Goal: Transaction & Acquisition: Purchase product/service

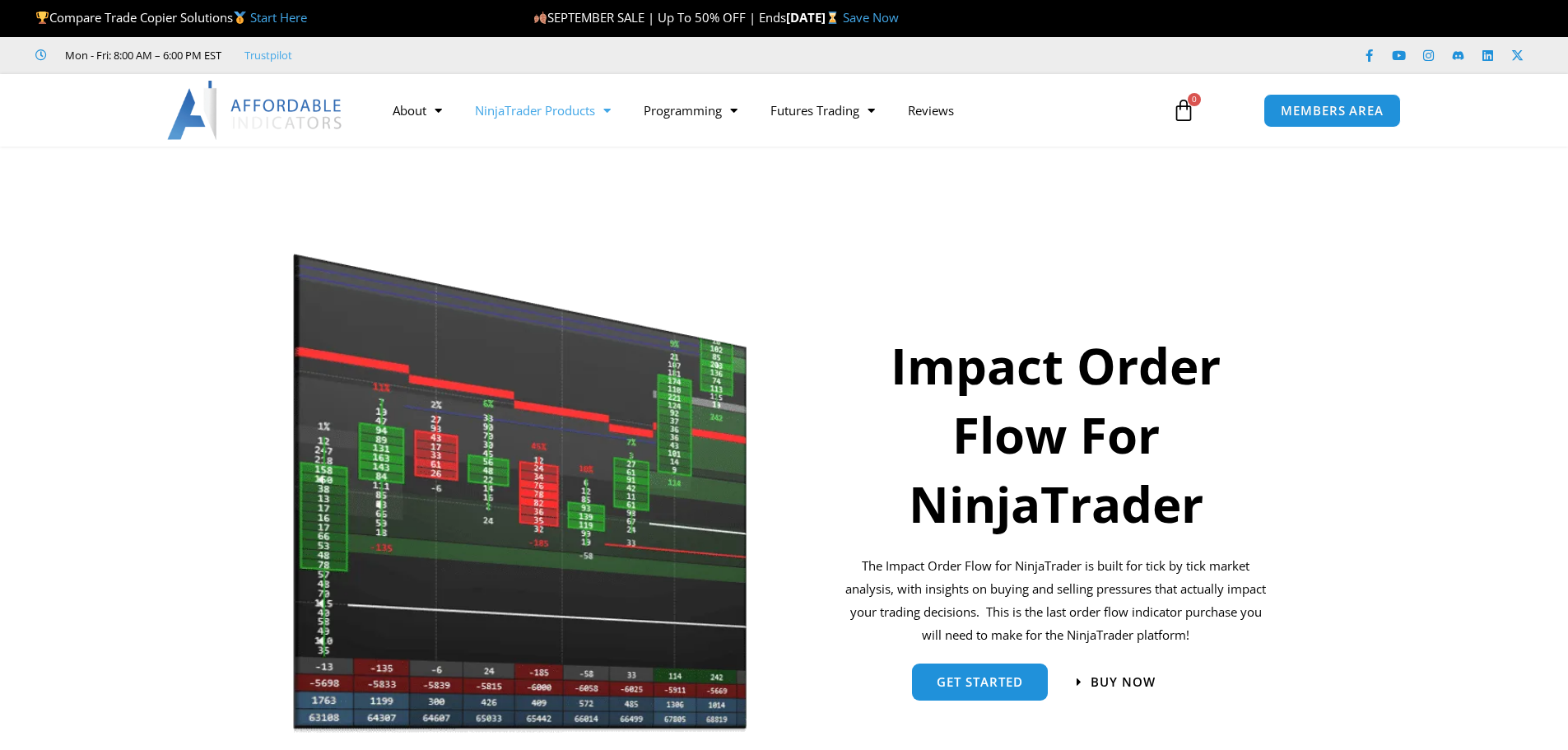
click at [572, 102] on link "NinjaTrader Products" at bounding box center [543, 110] width 169 height 38
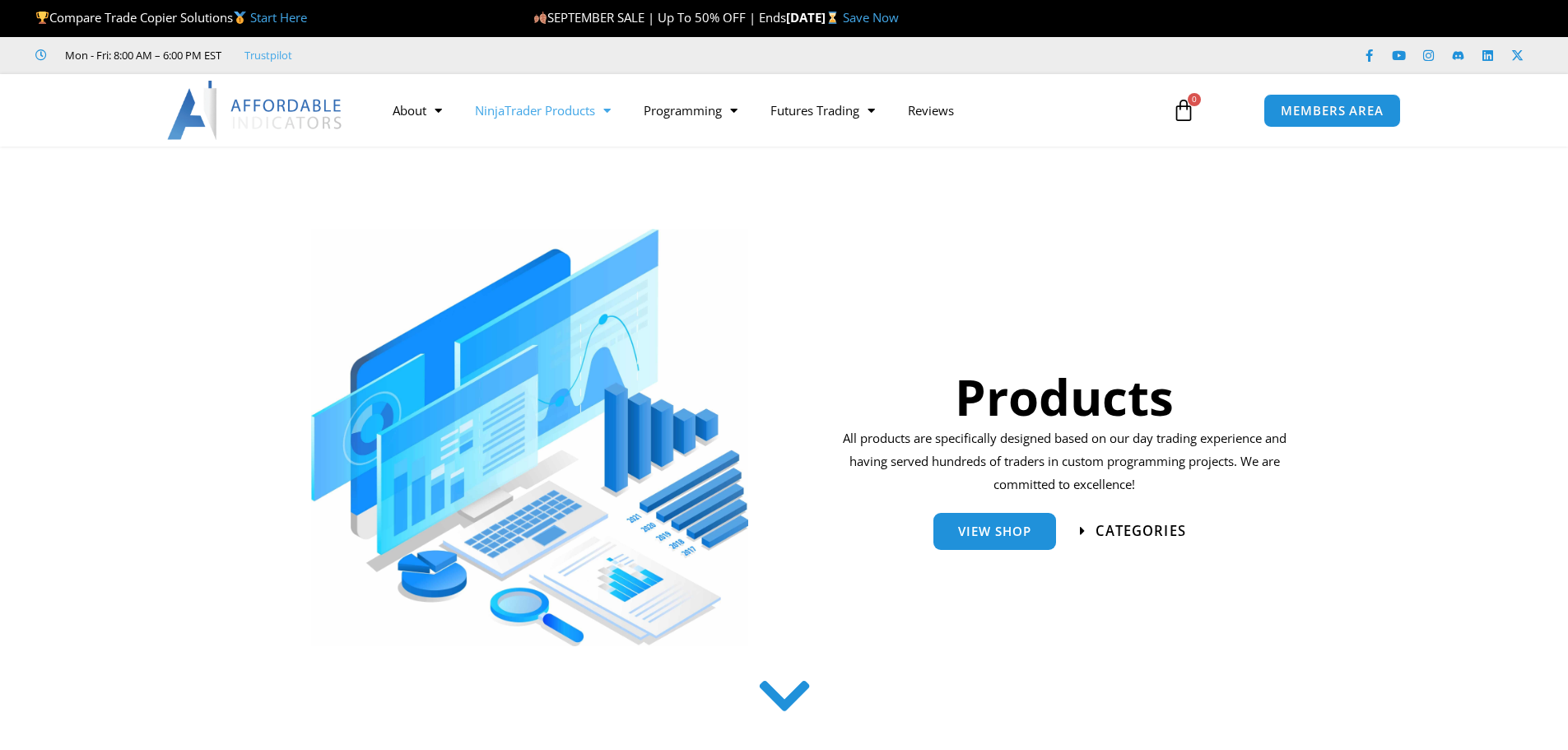
click at [1098, 525] on span "categories" at bounding box center [1141, 531] width 91 height 14
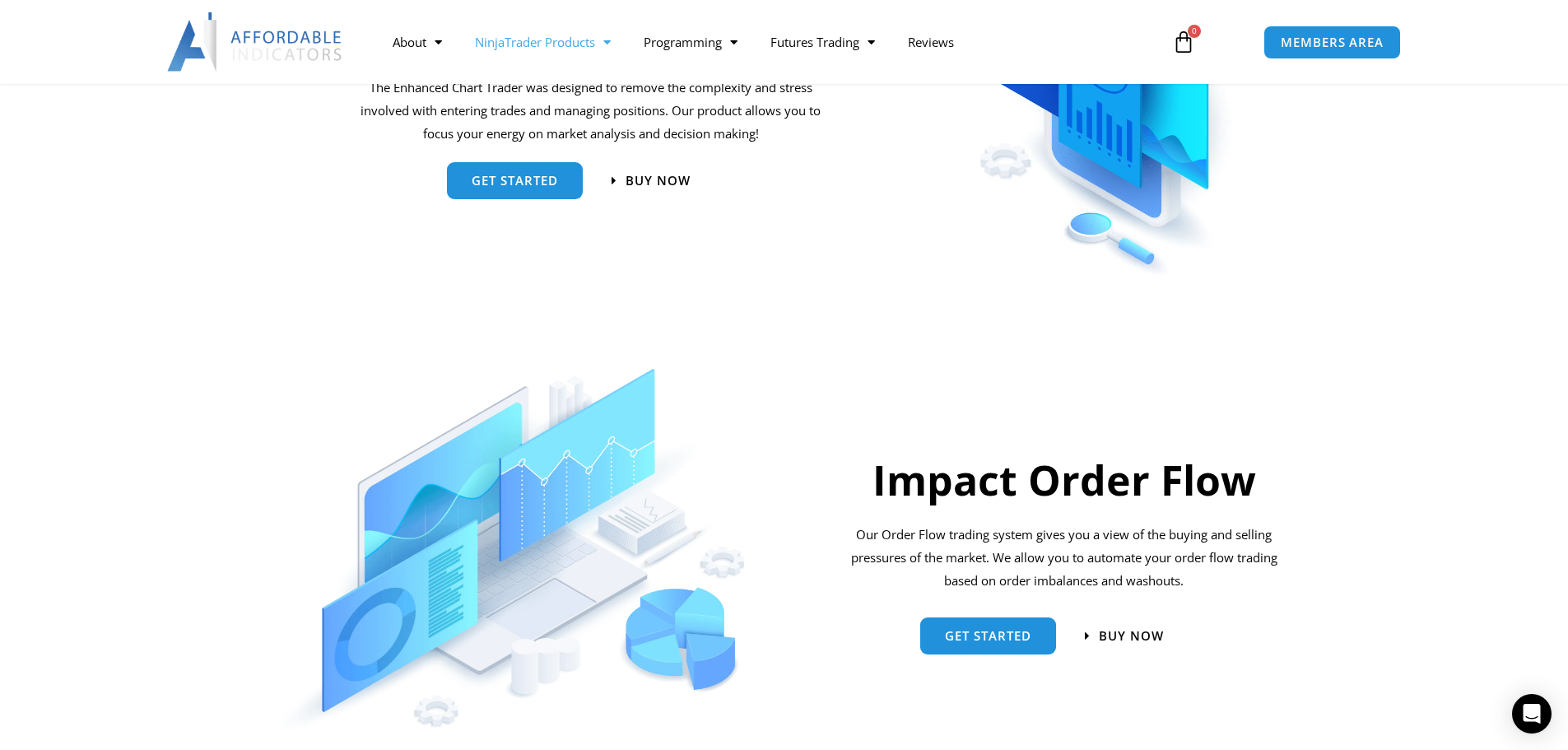
scroll to position [1079, 0]
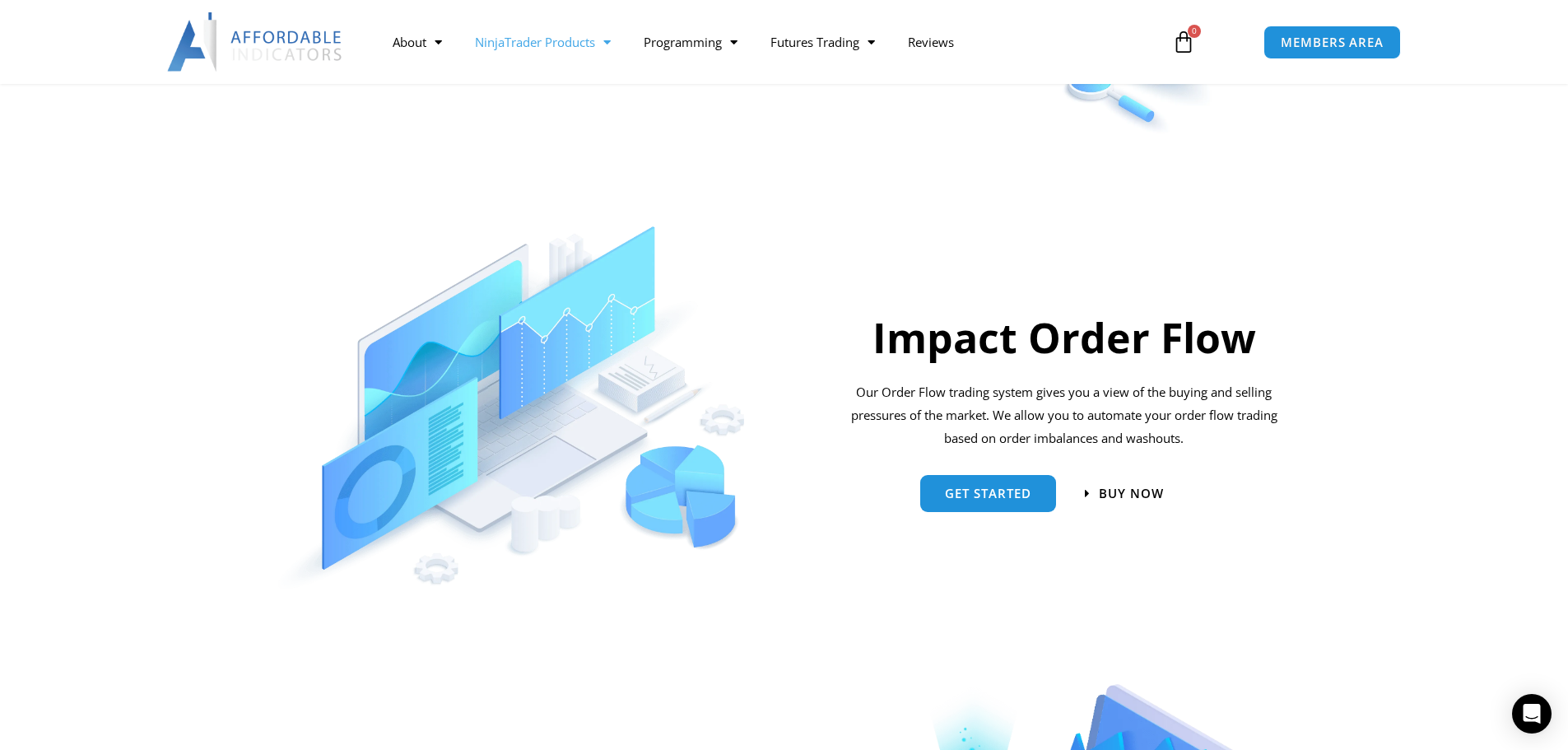
click at [1162, 330] on h2 "Impact Order Flow" at bounding box center [1064, 338] width 443 height 54
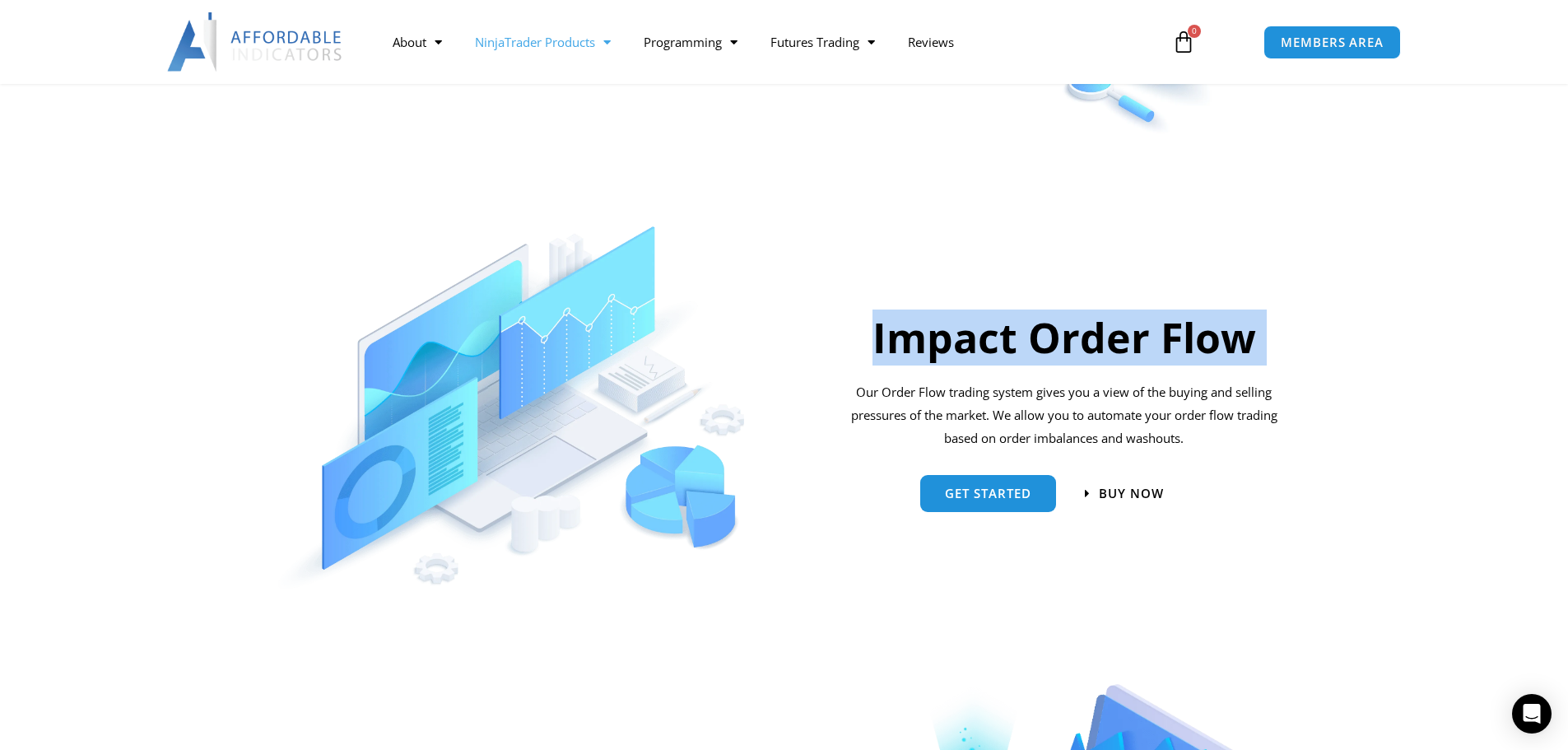
click at [1162, 330] on h2 "Impact Order Flow" at bounding box center [1064, 338] width 443 height 54
copy div "Impact Order Flow"
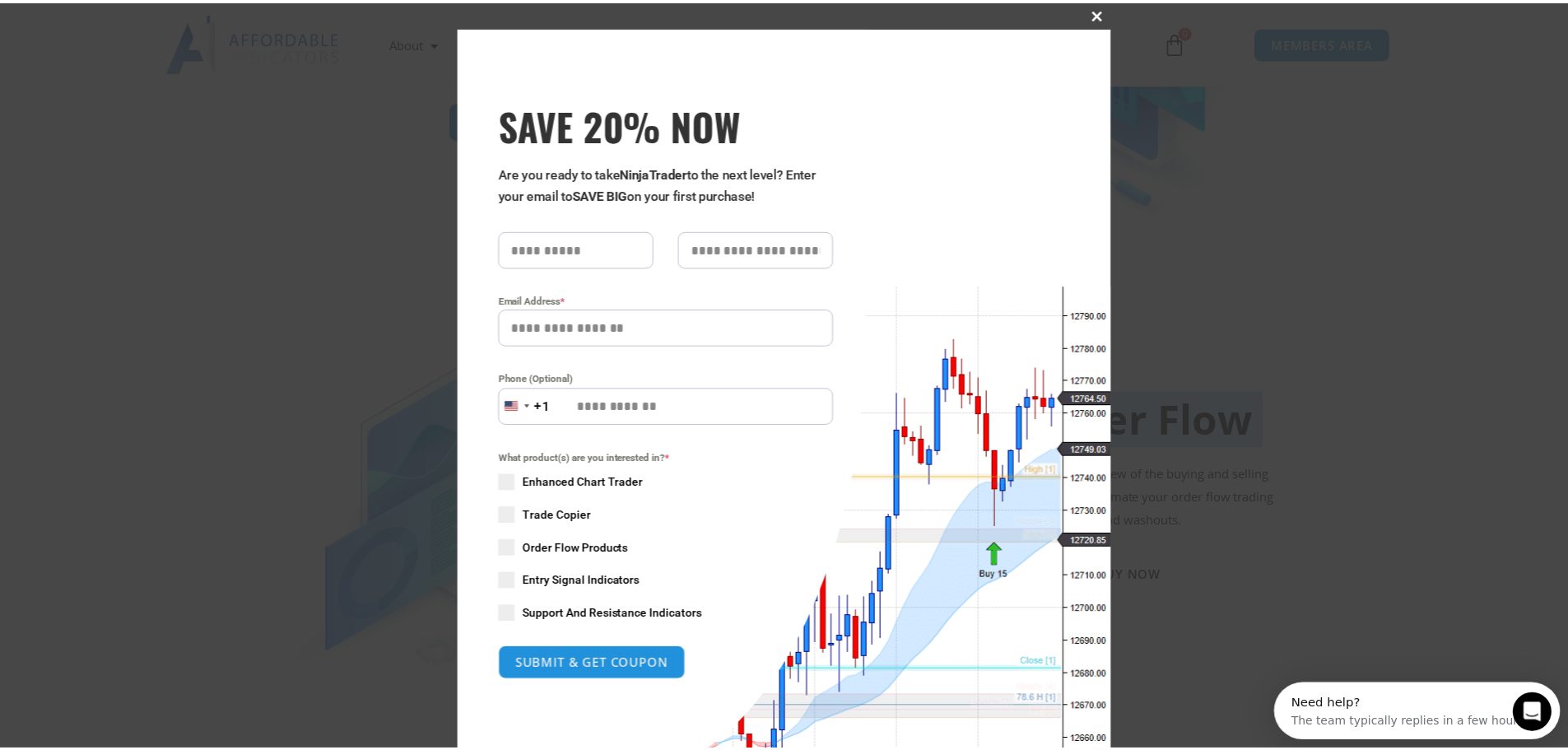
scroll to position [0, 0]
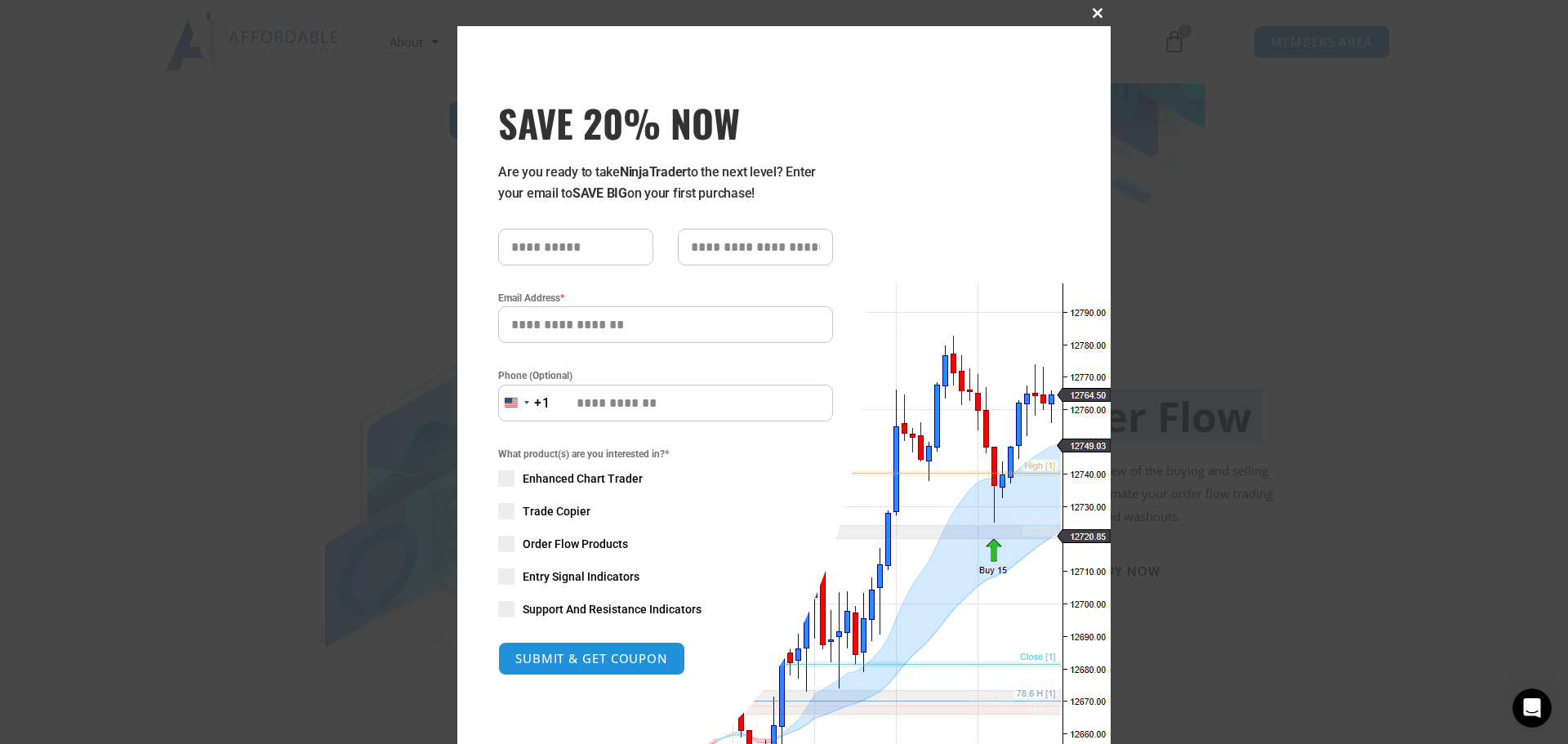
drag, startPoint x: 1090, startPoint y: 15, endPoint x: 1097, endPoint y: 26, distance: 13.0
click at [1089, 14] on span "SAVE 20% NOW popup" at bounding box center [1097, 13] width 26 height 10
